Goal: Task Accomplishment & Management: Manage account settings

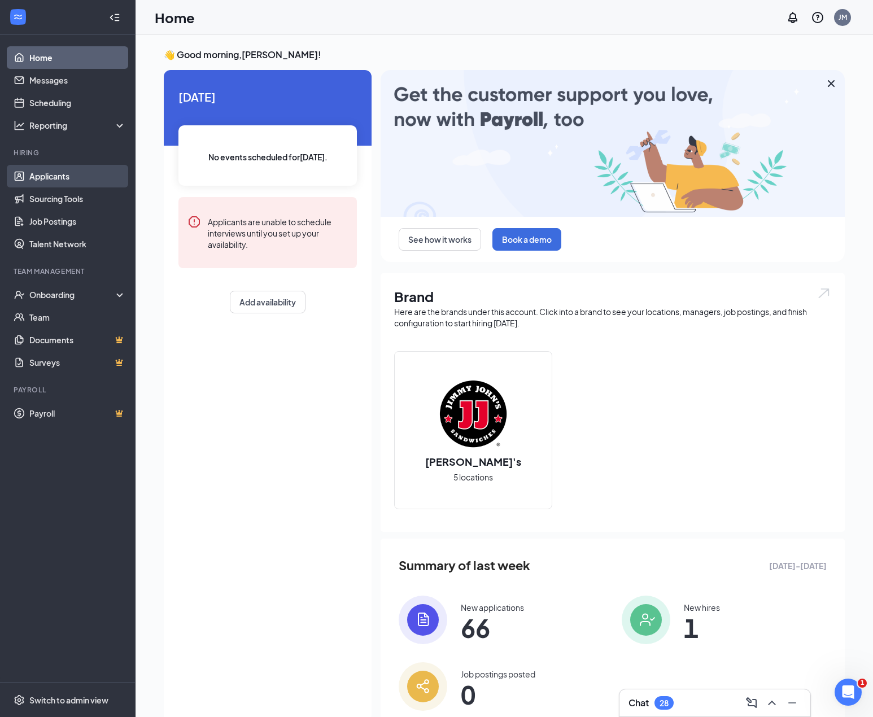
click at [68, 177] on link "Applicants" at bounding box center [77, 176] width 97 height 23
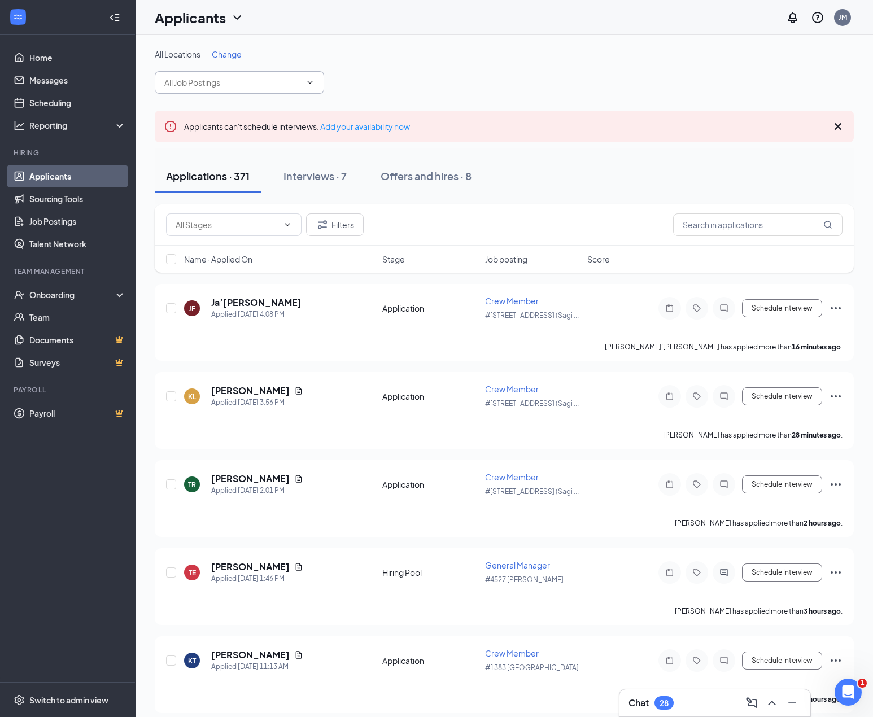
click at [255, 83] on input "text" at bounding box center [232, 82] width 137 height 12
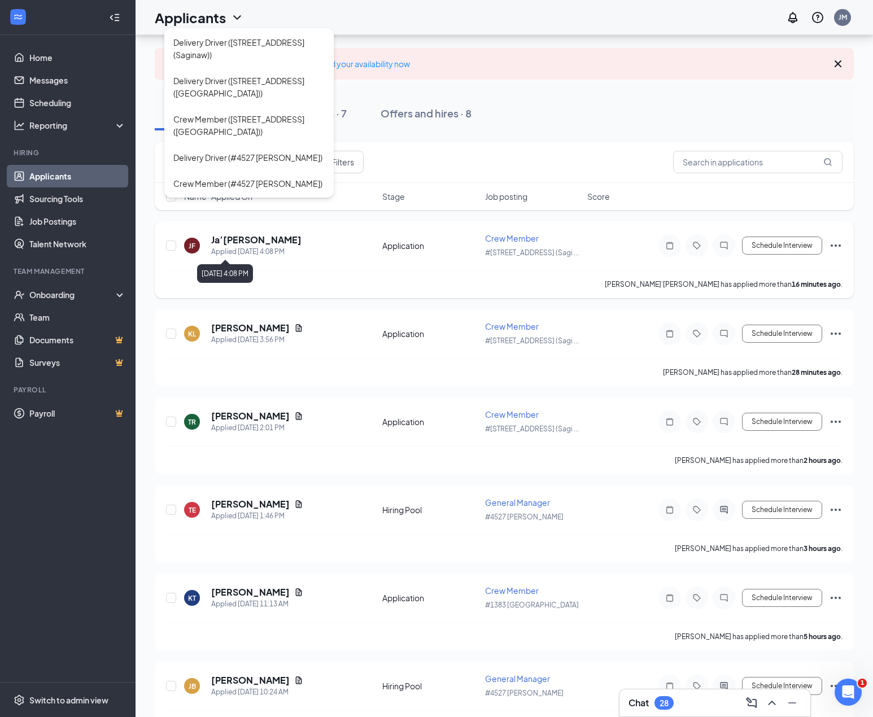
scroll to position [56, 0]
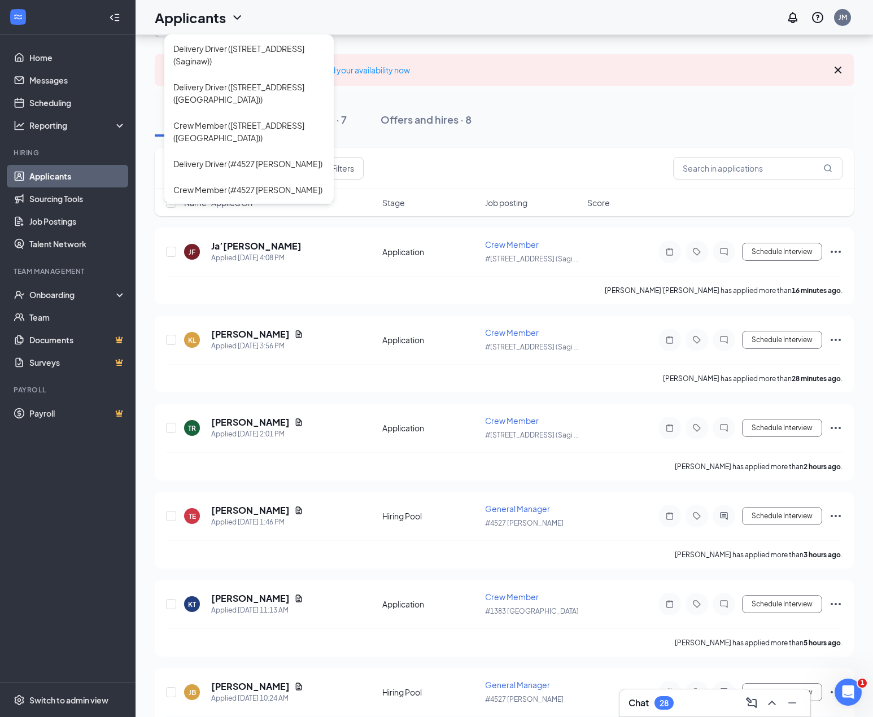
click at [291, 209] on div "General Manager (#4527 [PERSON_NAME])" at bounding box center [248, 221] width 151 height 25
type input "General Manager (#4527 [PERSON_NAME])"
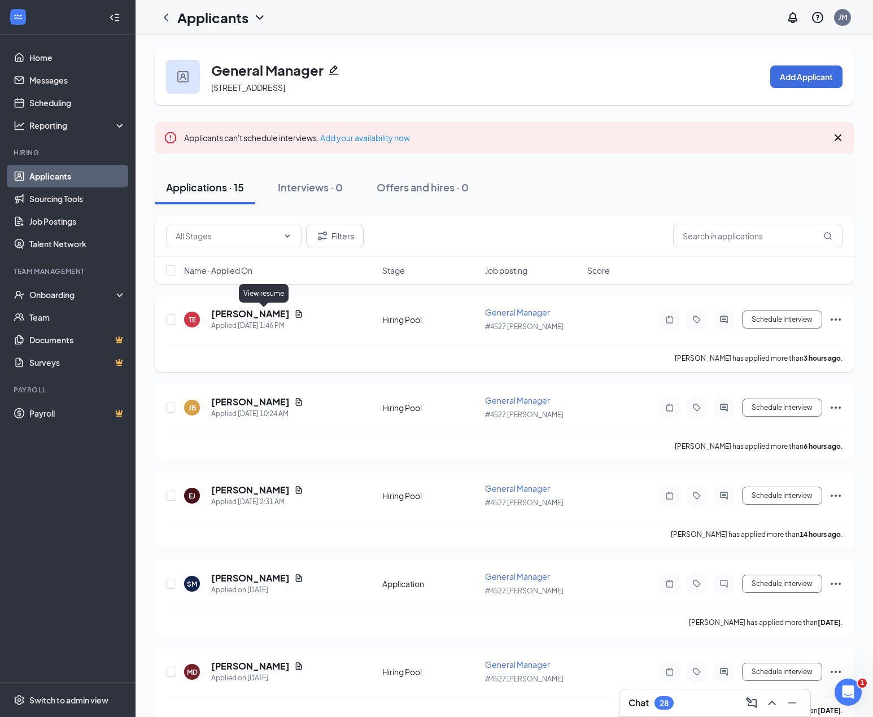
click at [294, 310] on icon "Document" at bounding box center [298, 313] width 9 height 9
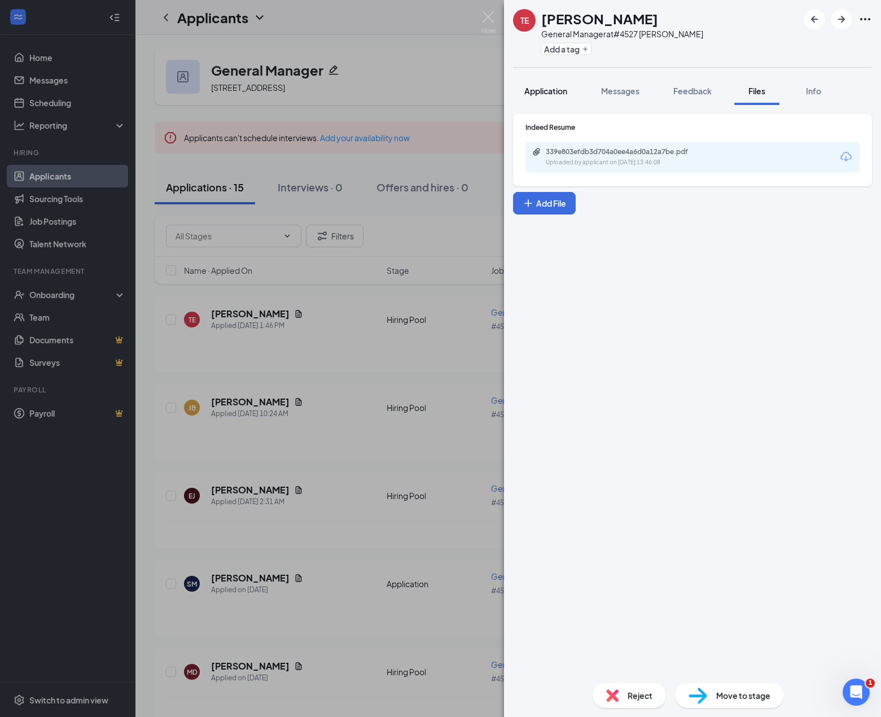
click at [550, 88] on span "Application" at bounding box center [545, 91] width 43 height 10
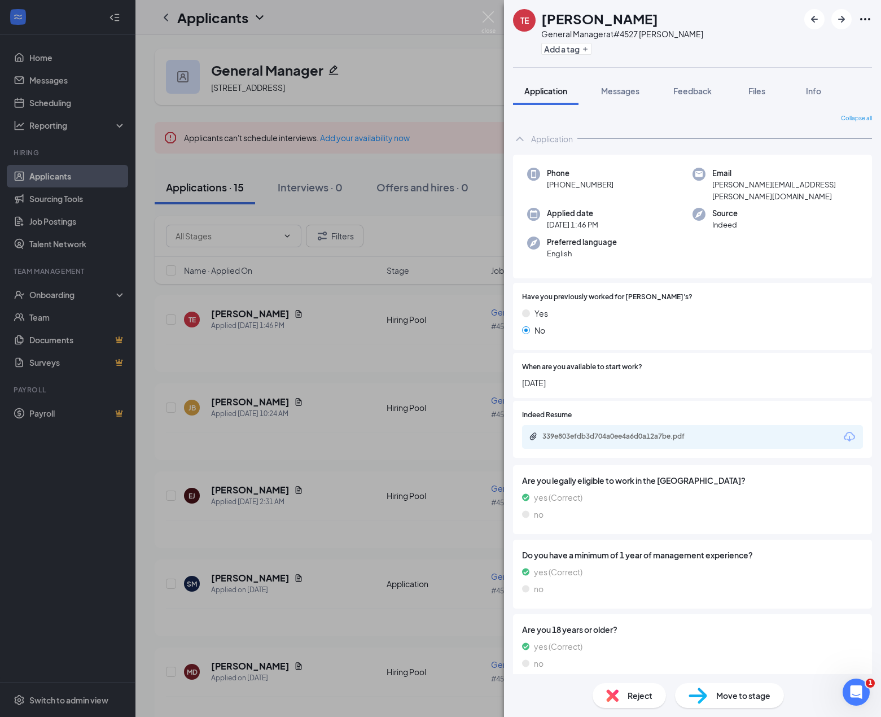
scroll to position [1, 0]
click at [641, 432] on div "339e803efdb3d704a0ee4a6d0a12a7be.pdf" at bounding box center [692, 436] width 341 height 24
click at [640, 431] on div "339e803efdb3d704a0ee4a6d0a12a7be.pdf" at bounding box center [621, 435] width 158 height 9
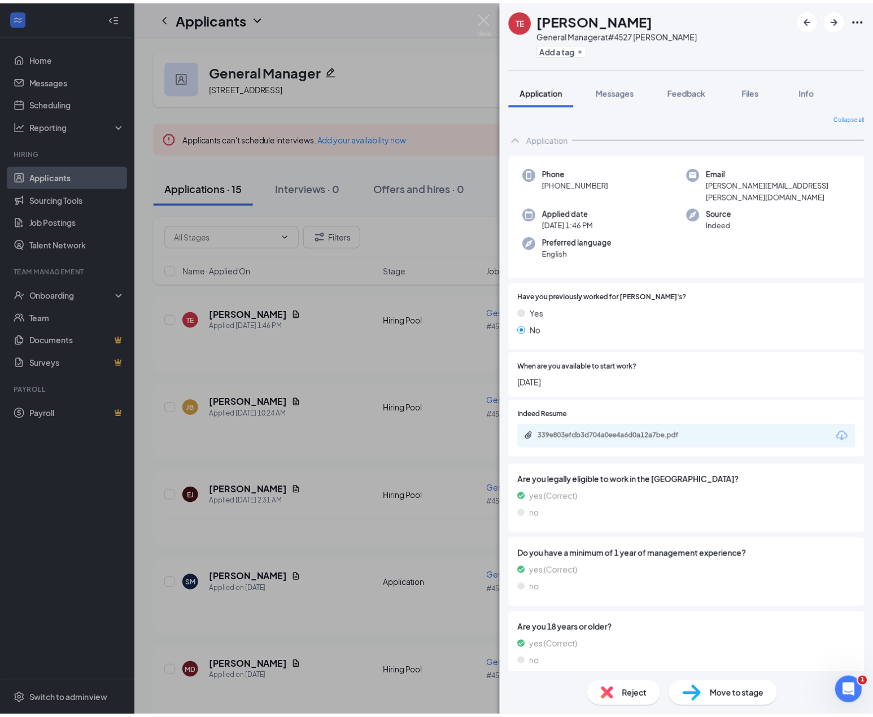
scroll to position [0, 0]
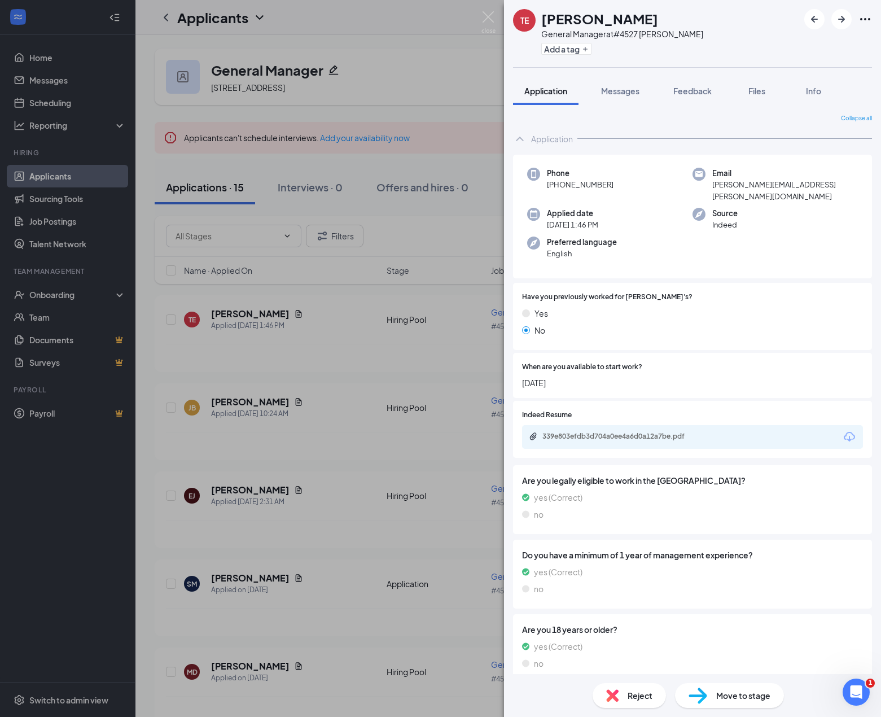
click at [461, 331] on div "TE [PERSON_NAME] General Manager at #4527 [PERSON_NAME] Add a tag Application M…" at bounding box center [440, 358] width 881 height 717
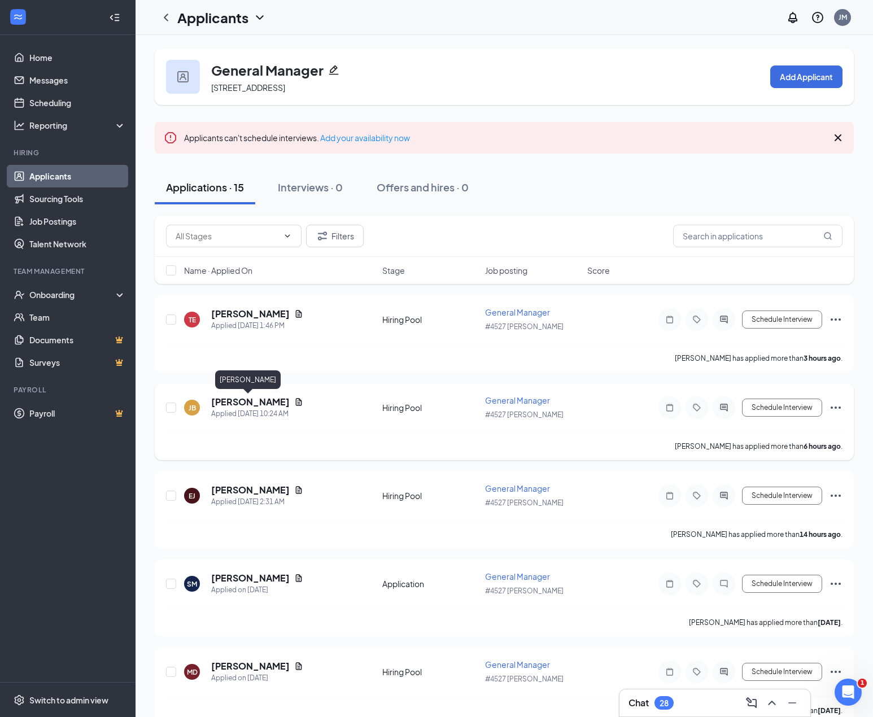
click at [253, 400] on h5 "[PERSON_NAME]" at bounding box center [250, 402] width 78 height 12
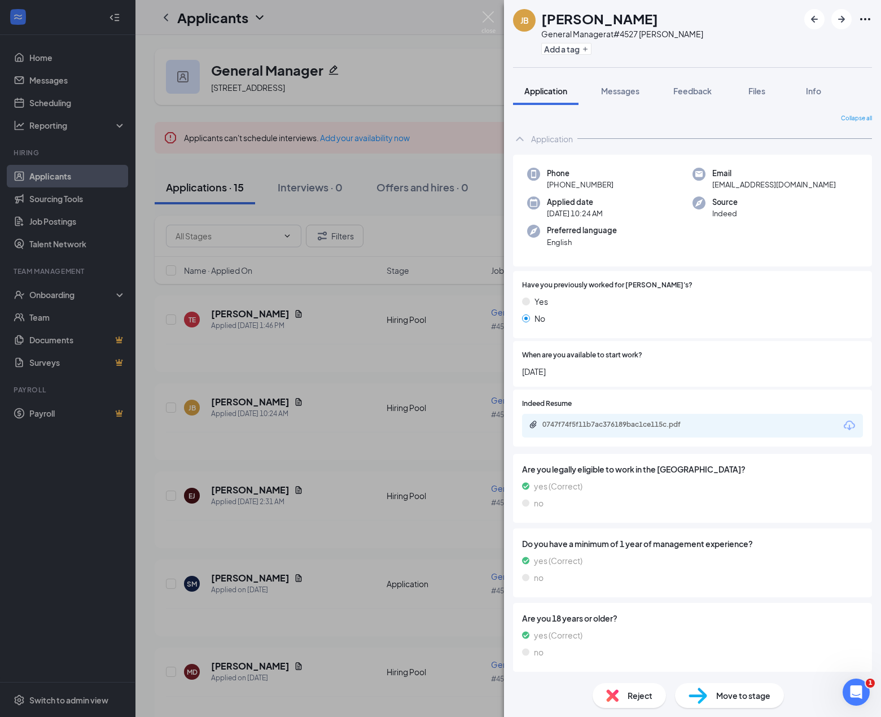
click at [234, 497] on div "[PERSON_NAME] [PERSON_NAME] General Manager at #4527 [PERSON_NAME] Add a tag Ap…" at bounding box center [440, 358] width 881 height 717
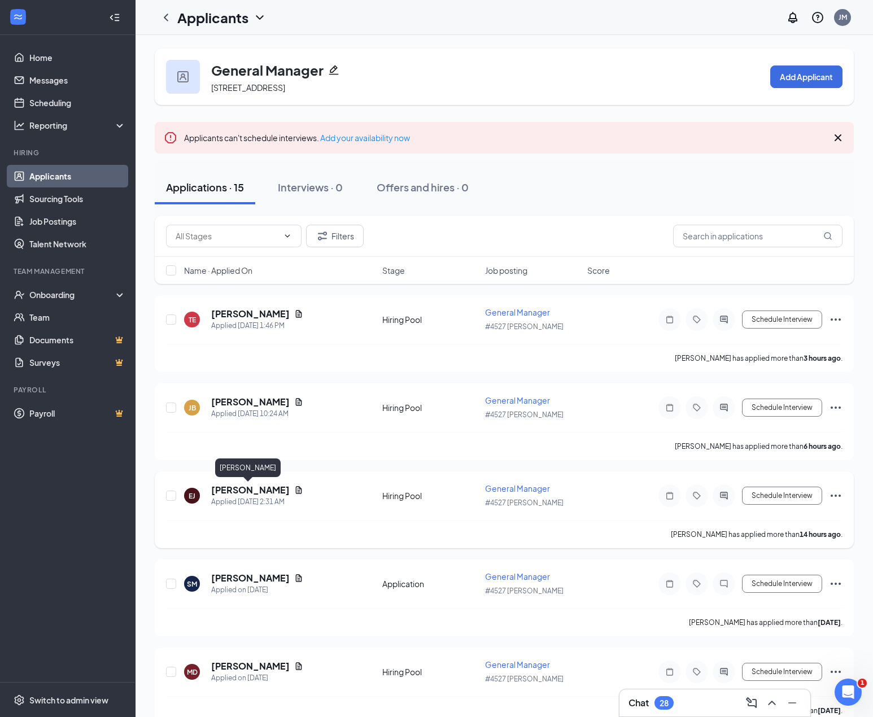
click at [235, 491] on h5 "[PERSON_NAME]" at bounding box center [250, 490] width 78 height 12
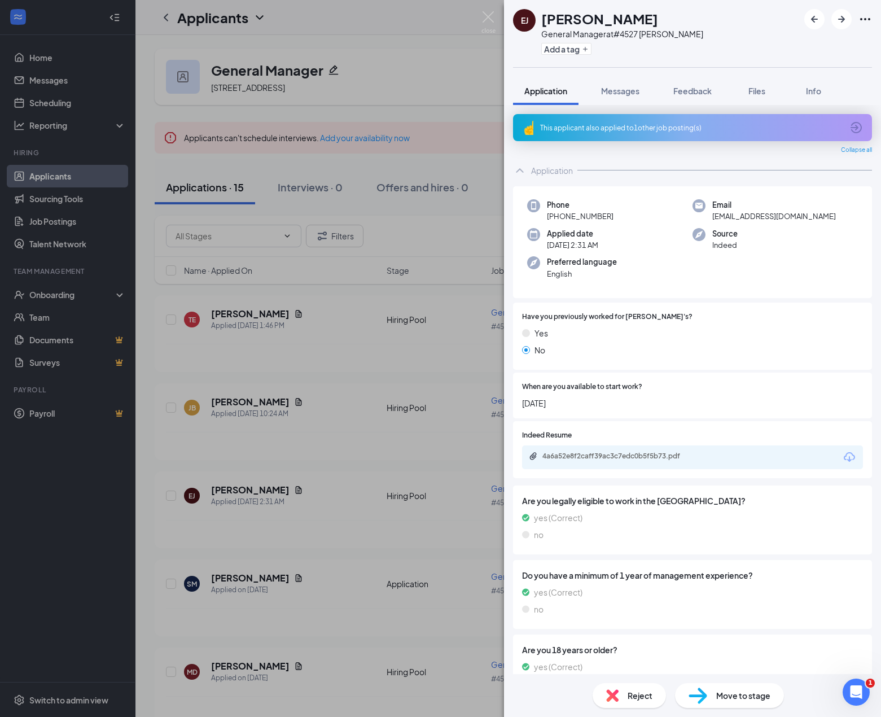
click at [266, 551] on div "[PERSON_NAME] General Manager at #4527 [PERSON_NAME] Add a tag Application Mess…" at bounding box center [440, 358] width 881 height 717
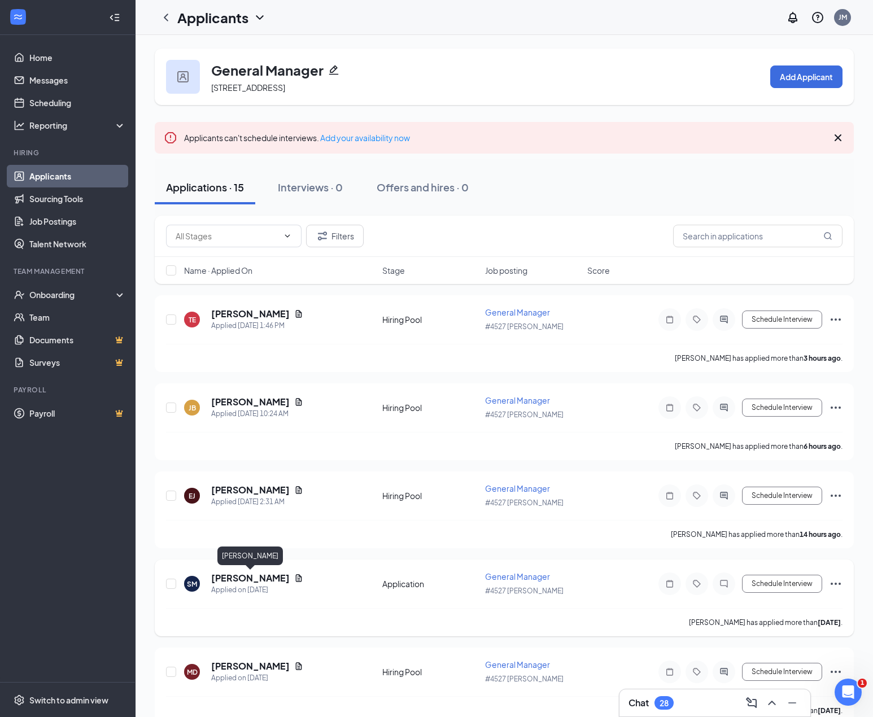
click at [270, 575] on h5 "[PERSON_NAME]" at bounding box center [250, 578] width 78 height 12
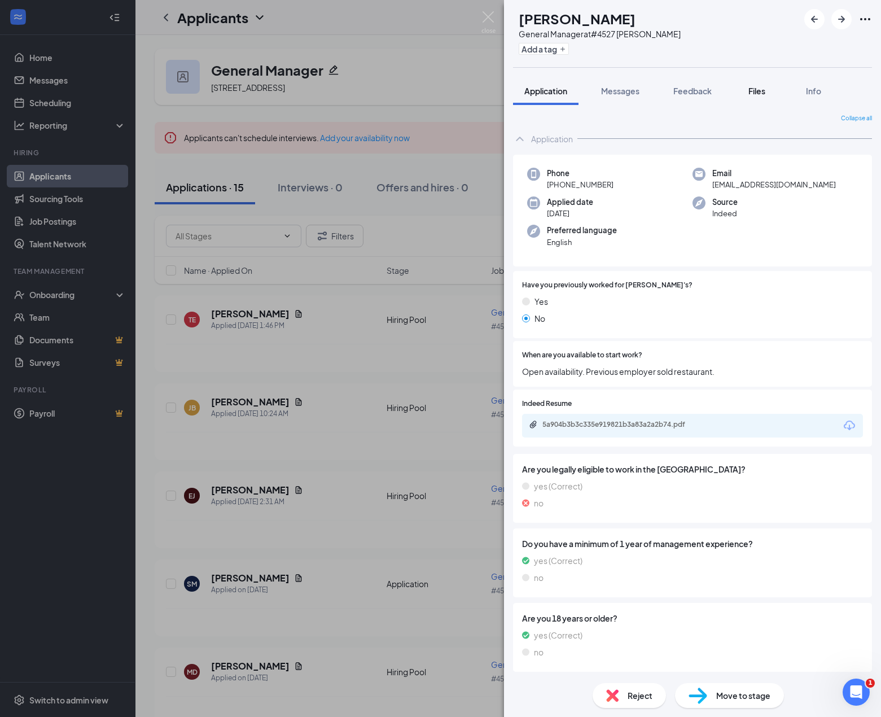
click at [764, 98] on button "Files" at bounding box center [756, 91] width 45 height 28
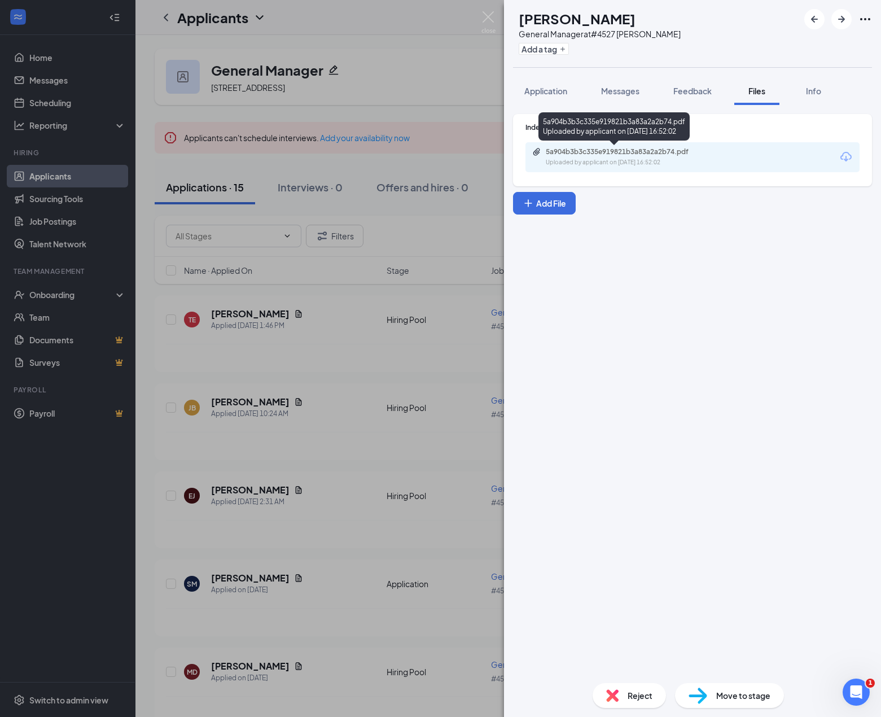
click at [565, 151] on div "5a904b3b3c335e919821b3a83a2a2b74.pdf" at bounding box center [625, 151] width 158 height 9
click at [145, 124] on div "SM [PERSON_NAME] General Manager at #4527 [PERSON_NAME] Add a tag Application M…" at bounding box center [440, 358] width 881 height 717
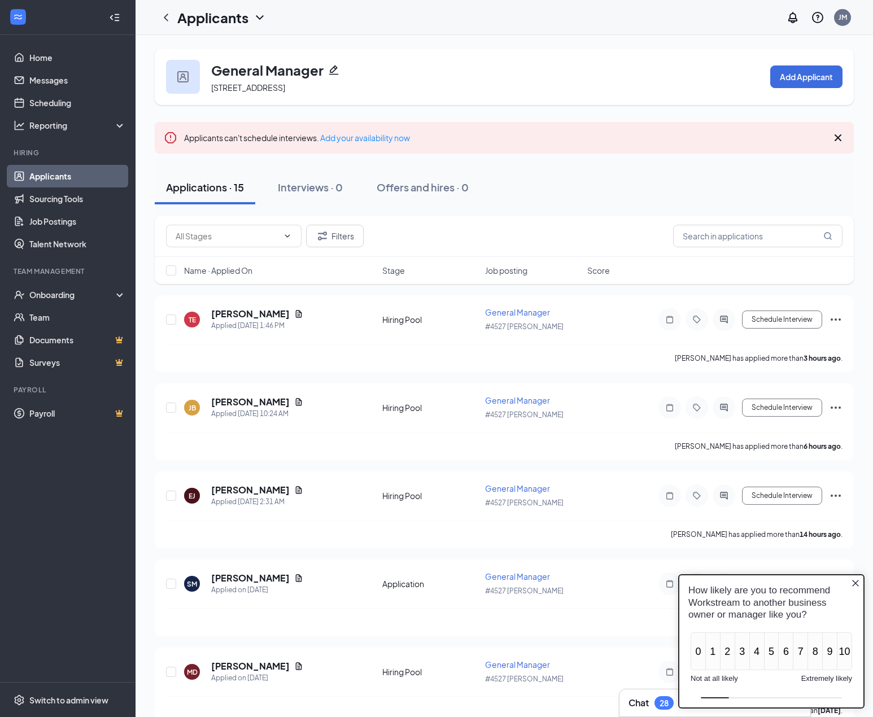
click at [856, 583] on icon "Close button" at bounding box center [855, 583] width 9 height 9
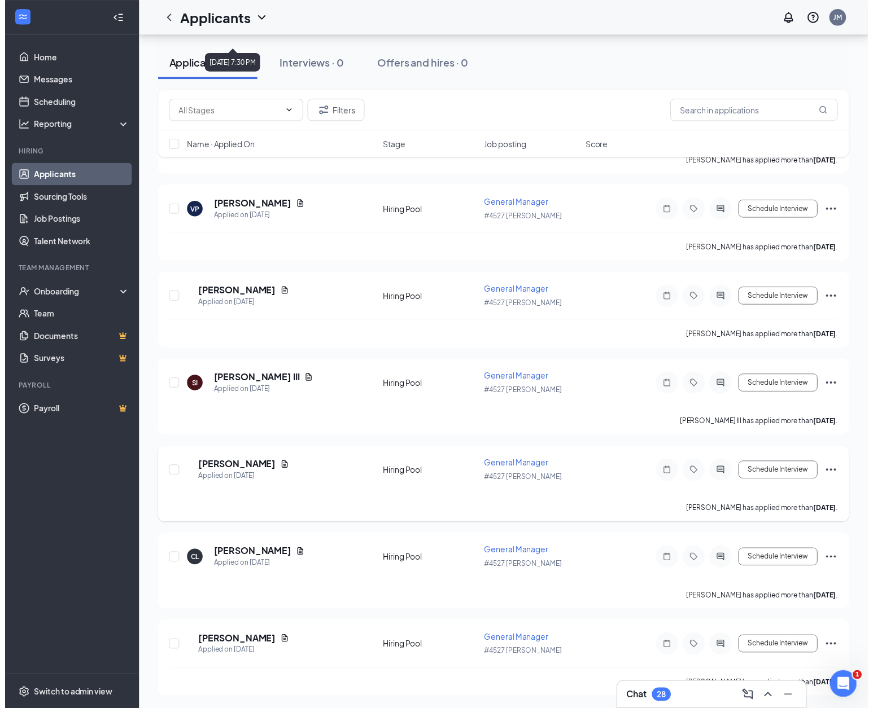
scroll to position [901, 0]
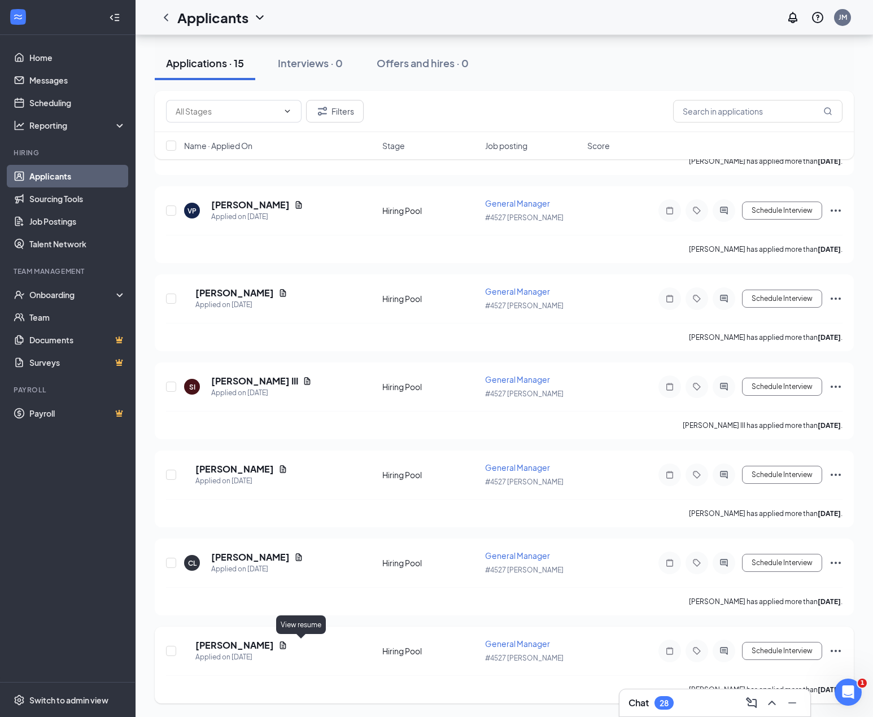
click at [287, 642] on icon "Document" at bounding box center [282, 645] width 9 height 9
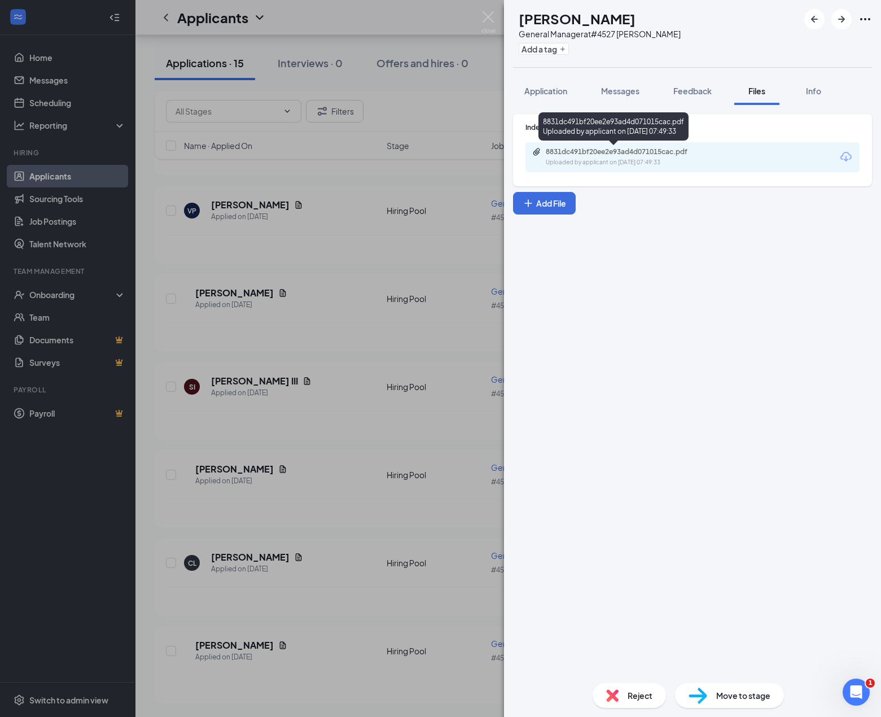
click at [673, 155] on div "8831dc491bf20ee2e93ad4d071015cac.pdf" at bounding box center [625, 151] width 158 height 9
click at [364, 323] on div "TL [PERSON_NAME] General Manager at #4527 [PERSON_NAME] Add a tag Application M…" at bounding box center [440, 358] width 881 height 717
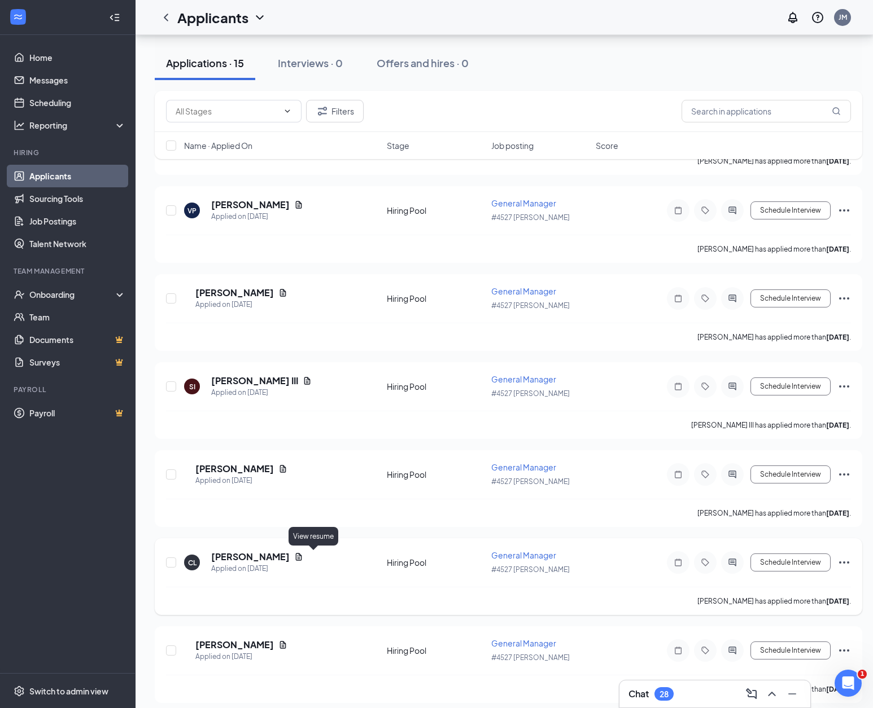
click at [303, 557] on icon "Document" at bounding box center [298, 557] width 9 height 9
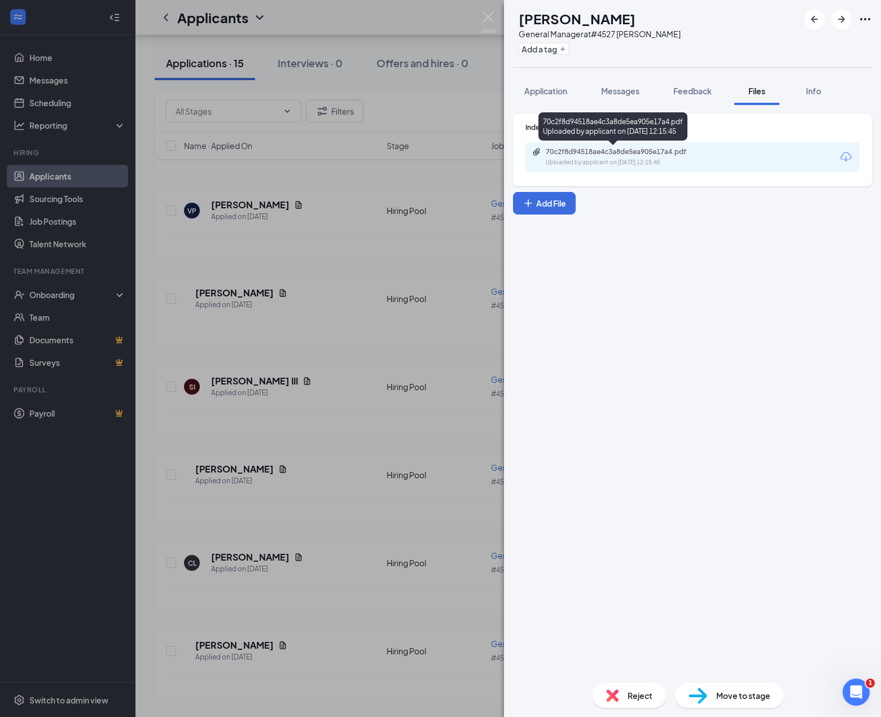
click at [665, 141] on div "70c2f8d94518ae4c3a8de5ea905e17a4.pdf Uploaded by applicant on [DATE] 12:15:45" at bounding box center [613, 128] width 149 height 33
click at [657, 152] on div "70c2f8d94518ae4c3a8de5ea905e17a4.pdf" at bounding box center [625, 151] width 158 height 9
click at [484, 12] on img at bounding box center [488, 22] width 14 height 22
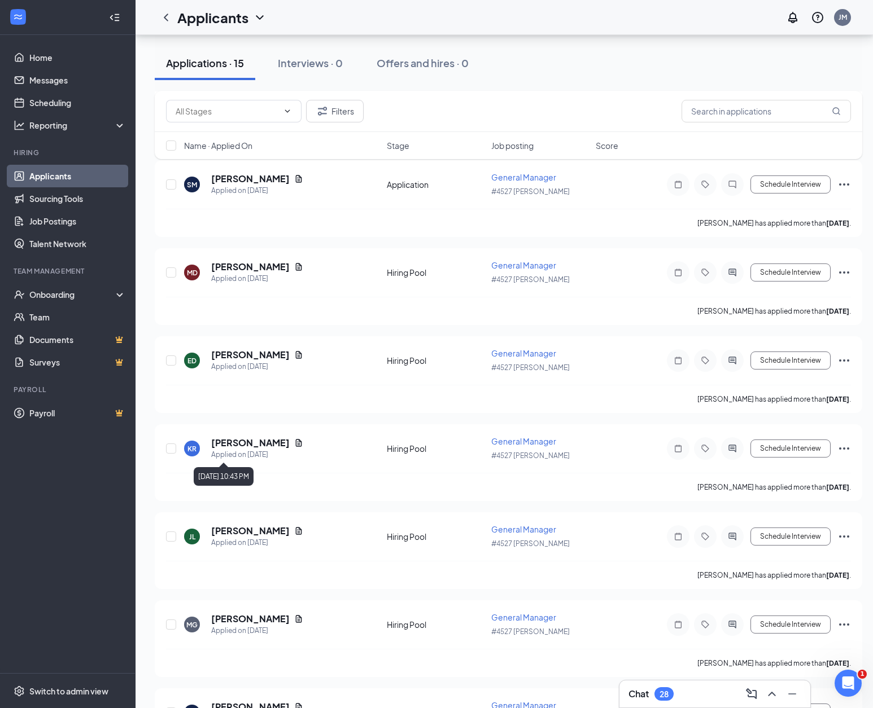
scroll to position [393, 0]
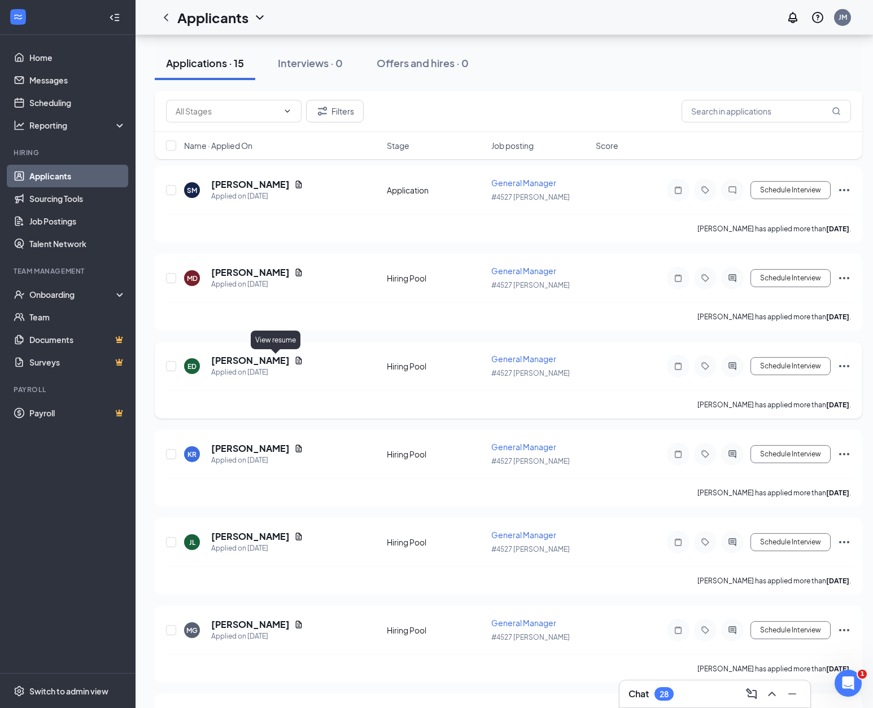
click at [296, 364] on icon "Document" at bounding box center [299, 360] width 6 height 7
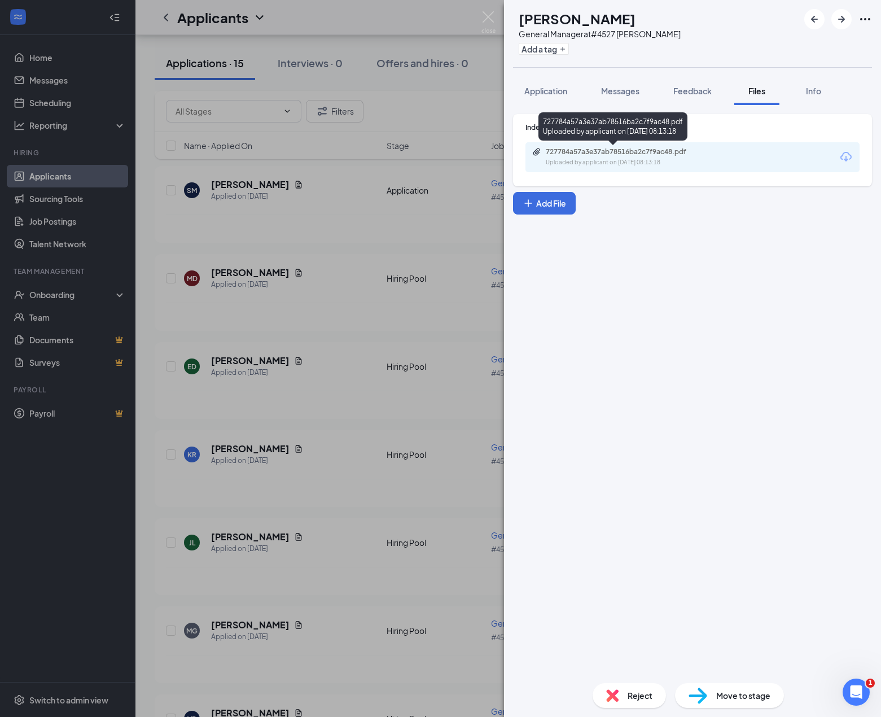
click at [636, 156] on div "727784a57a3e37ab78516ba2c7f9ac48.pdf Uploaded by applicant on [DATE] 08:13:18" at bounding box center [623, 157] width 183 height 20
click at [328, 336] on div "ED [PERSON_NAME] General Manager at #4527 [PERSON_NAME] Add a tag Application M…" at bounding box center [440, 358] width 881 height 717
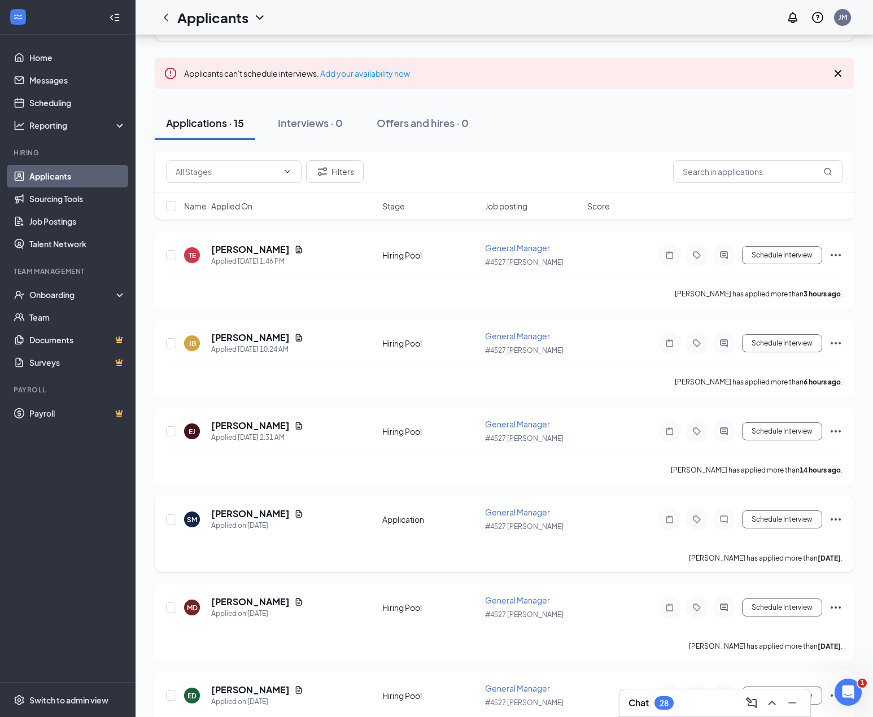
scroll to position [113, 0]
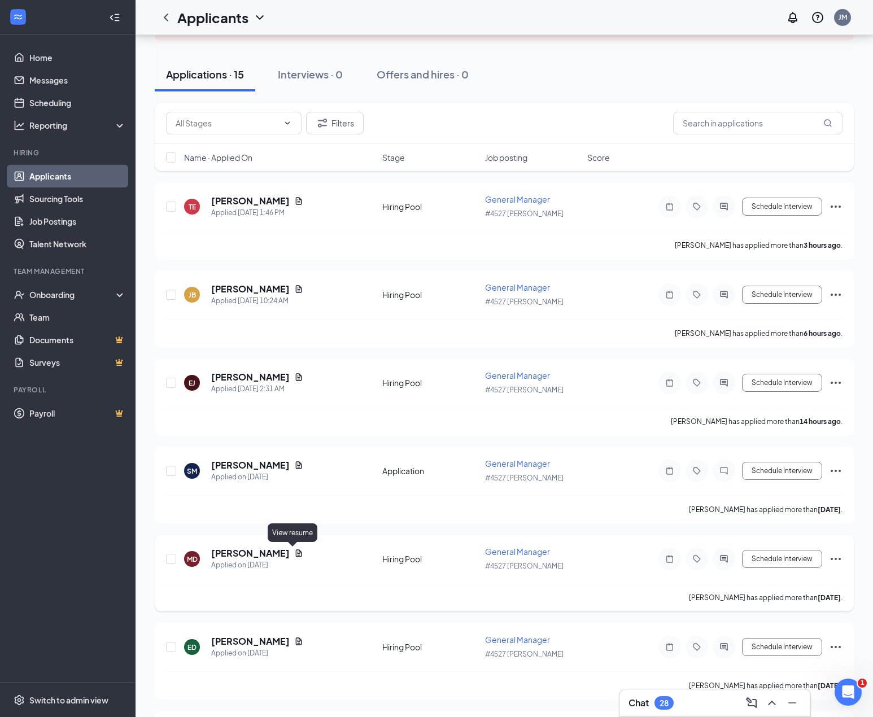
click at [296, 554] on icon "Document" at bounding box center [299, 552] width 6 height 7
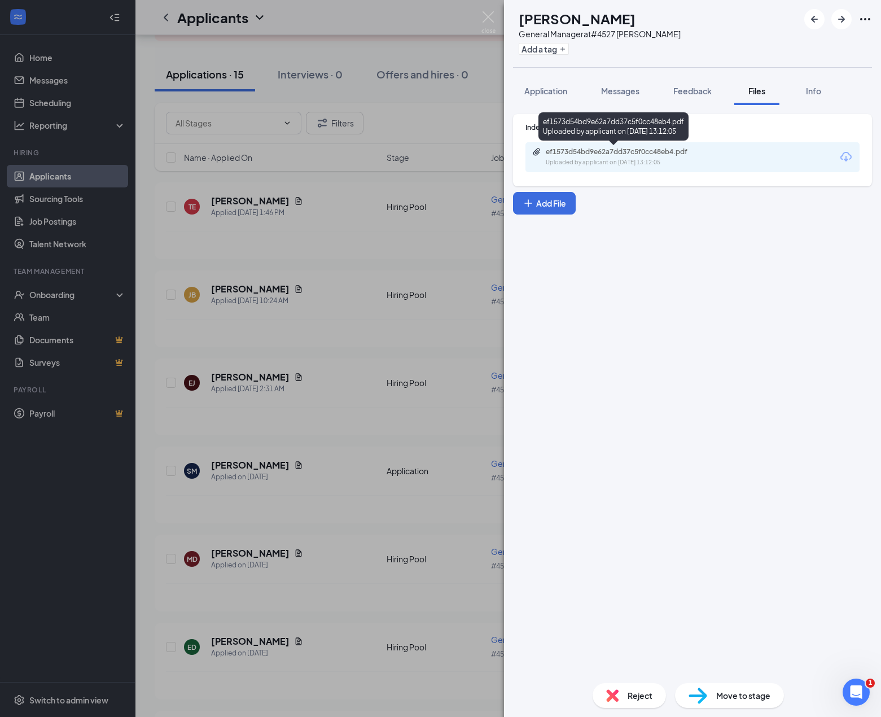
click at [541, 159] on div "ef1573d54bd9e62a7dd37c5f0cc48eb4.pdf Uploaded by applicant on [DATE] 13:12:05" at bounding box center [623, 157] width 183 height 20
click at [295, 569] on div "MD [PERSON_NAME] General Manager at #4527 [PERSON_NAME] Add a tag Application M…" at bounding box center [440, 358] width 881 height 717
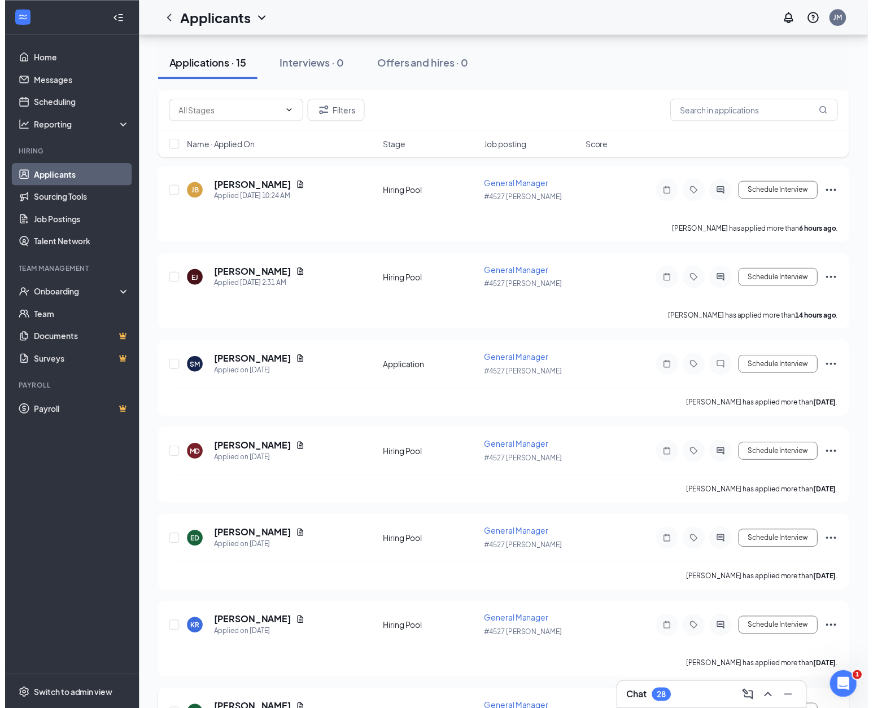
scroll to position [395, 0]
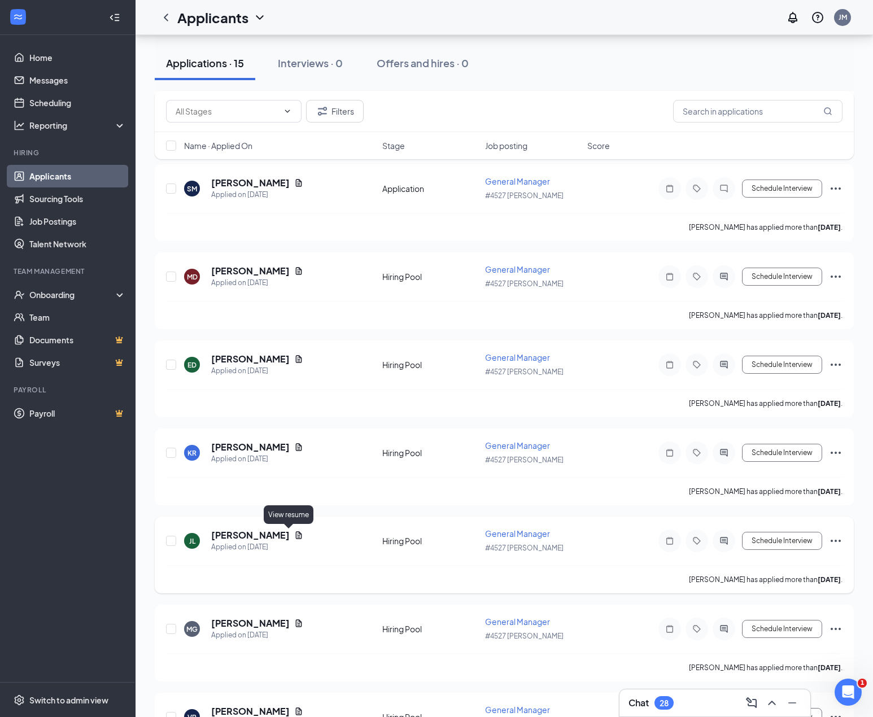
click at [294, 536] on icon "Document" at bounding box center [298, 535] width 9 height 9
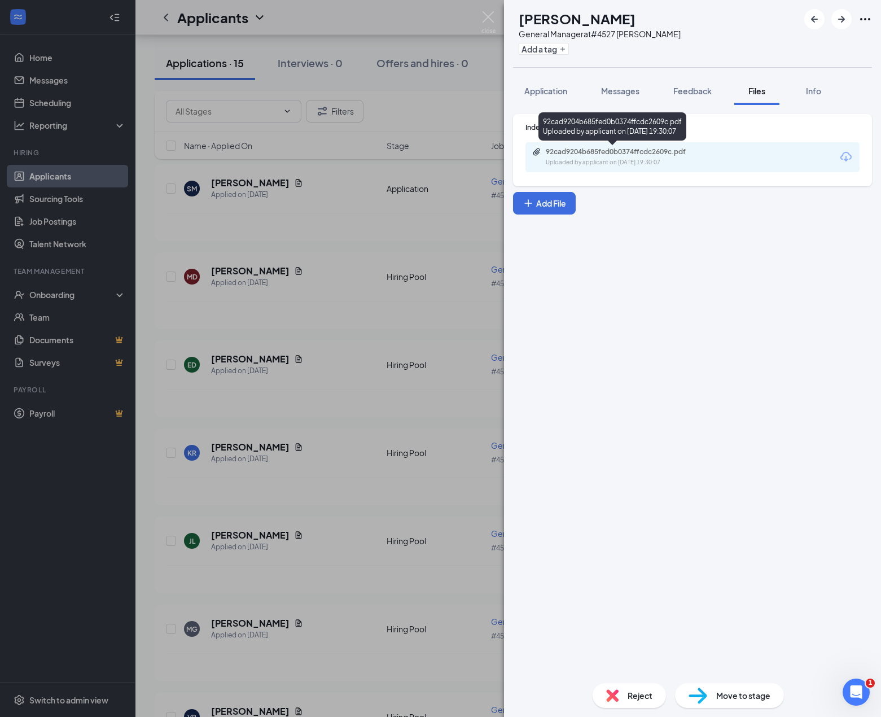
click at [610, 151] on div "92cad9204b685fed0b0374ffcdc2609c.pdf" at bounding box center [625, 151] width 158 height 9
click at [336, 389] on div "[PERSON_NAME] [PERSON_NAME] General Manager at #4527 [PERSON_NAME] Add a tag Ap…" at bounding box center [440, 358] width 881 height 717
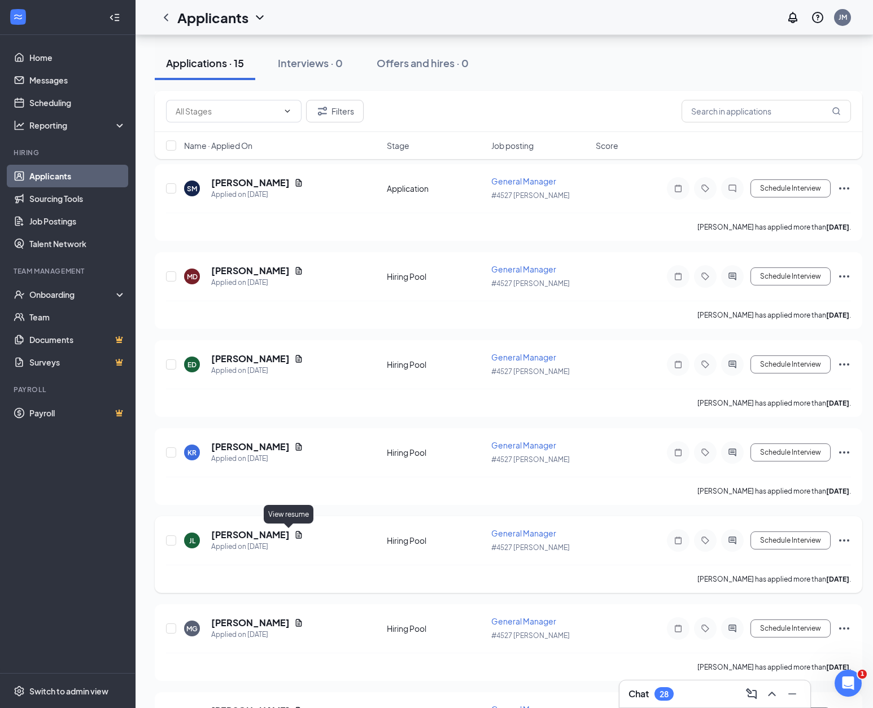
click at [294, 533] on icon "Document" at bounding box center [298, 535] width 9 height 9
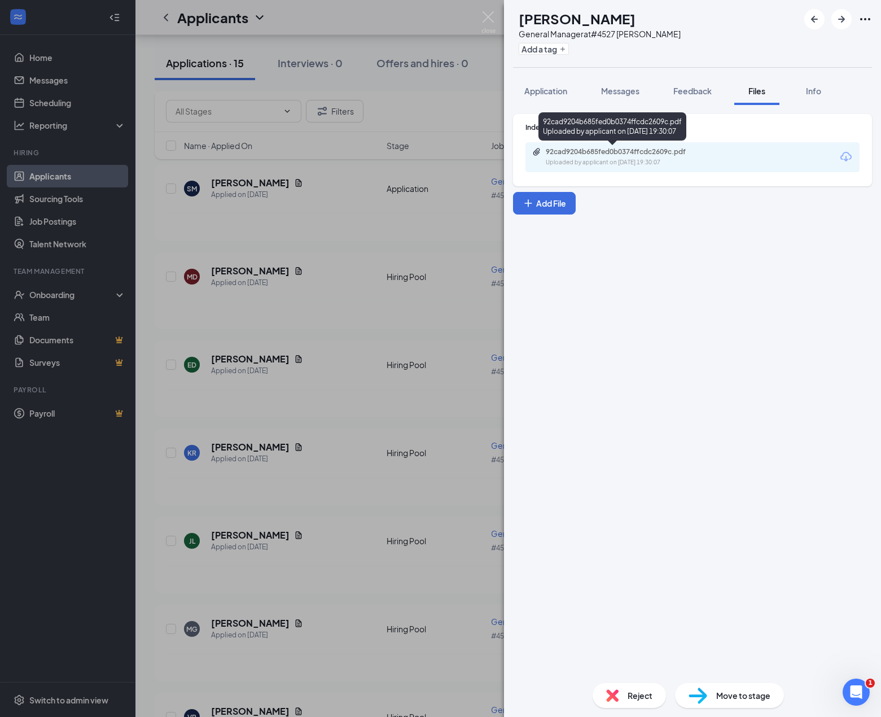
click at [570, 154] on div "92cad9204b685fed0b0374ffcdc2609c.pdf" at bounding box center [625, 151] width 158 height 9
click at [364, 428] on div "[PERSON_NAME] [PERSON_NAME] General Manager at #4527 [PERSON_NAME] Add a tag Ap…" at bounding box center [440, 358] width 881 height 717
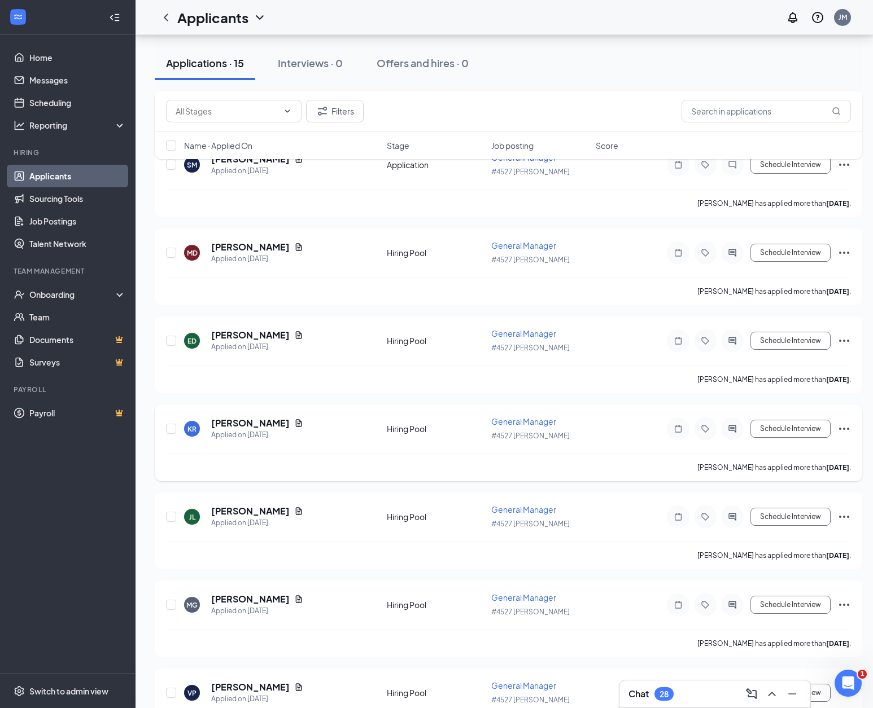
scroll to position [564, 0]
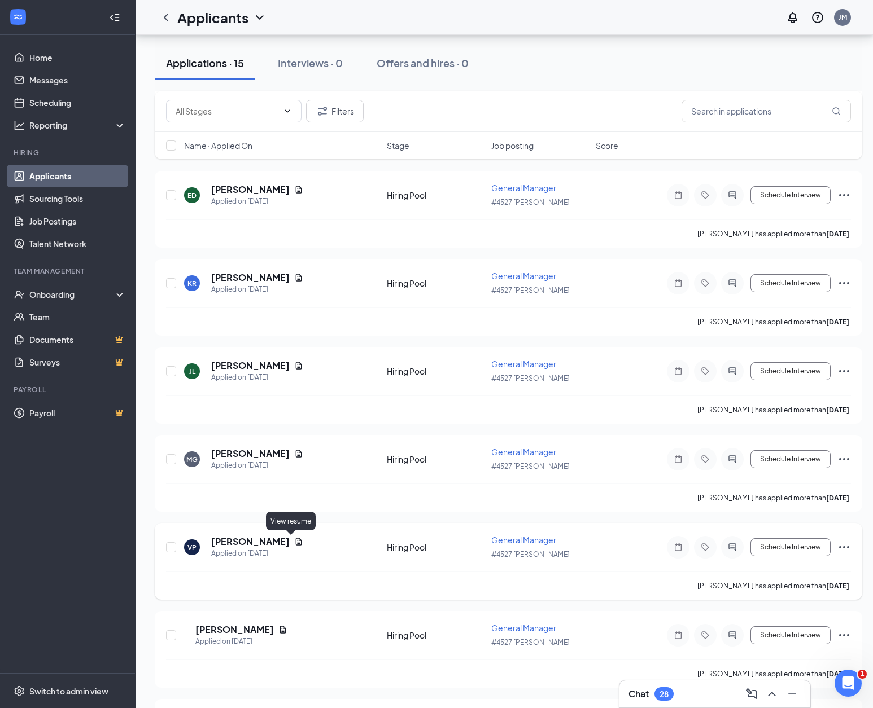
click at [294, 543] on icon "Document" at bounding box center [298, 541] width 9 height 9
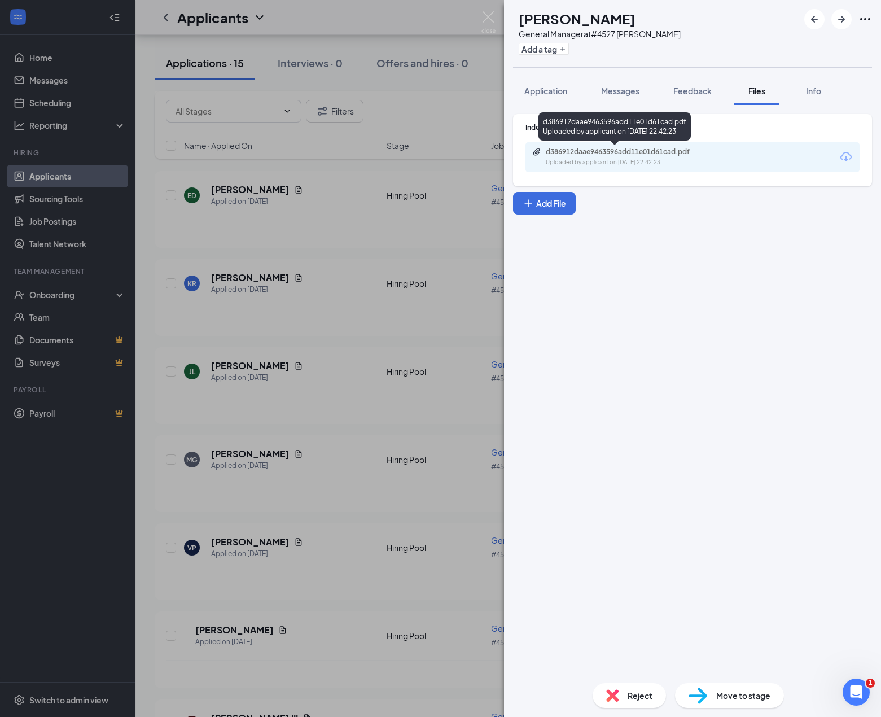
click at [557, 148] on div "d386912daae9463596add11e01d61cad.pdf" at bounding box center [625, 151] width 158 height 9
drag, startPoint x: 273, startPoint y: 564, endPoint x: 277, endPoint y: 571, distance: 8.1
click at [272, 564] on div "VP [PERSON_NAME] General Manager at #4527 [PERSON_NAME] Add a tag Application M…" at bounding box center [440, 358] width 881 height 717
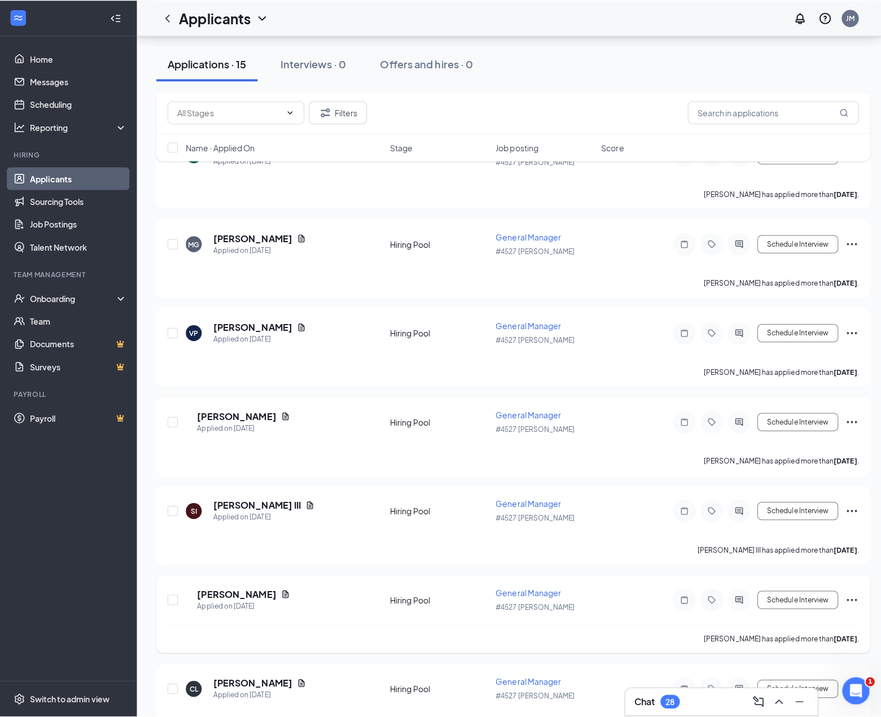
scroll to position [790, 0]
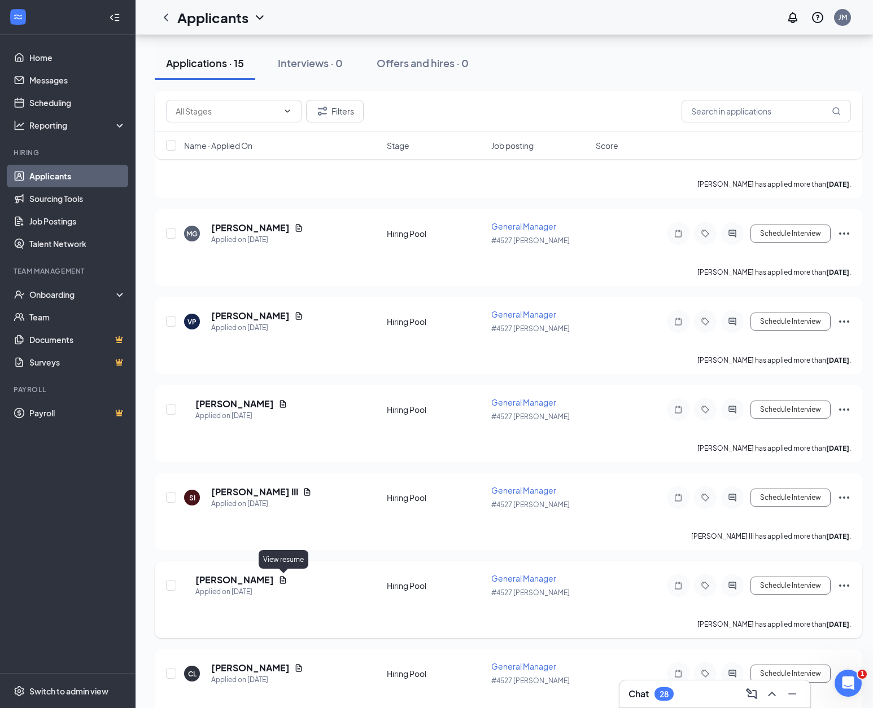
click at [284, 580] on icon "Document" at bounding box center [283, 579] width 6 height 7
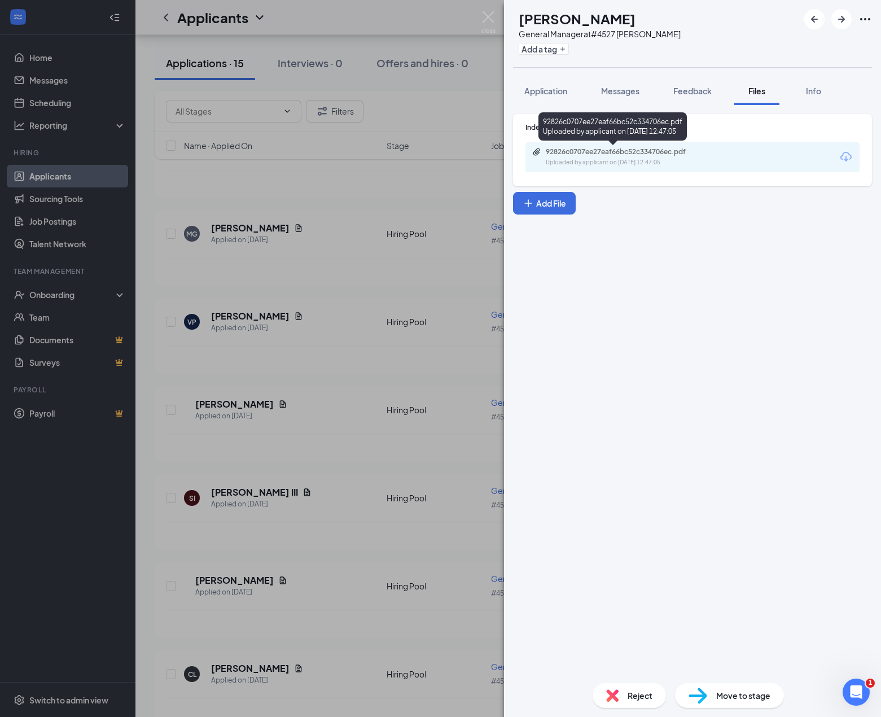
click at [634, 147] on div "92826c0707ee27eaf66bc52c334706ec.pdf" at bounding box center [625, 151] width 158 height 9
